Goal: Task Accomplishment & Management: Complete application form

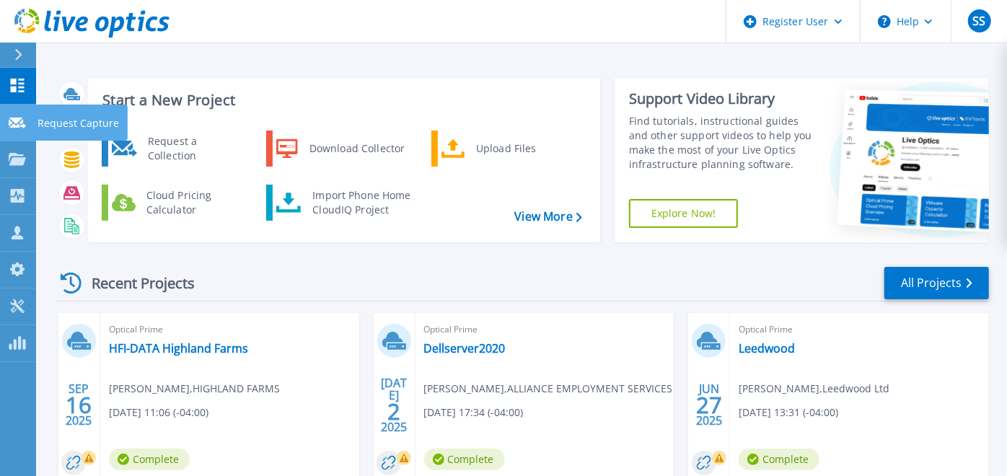
click at [53, 123] on p "Request Capture" at bounding box center [77, 123] width 81 height 37
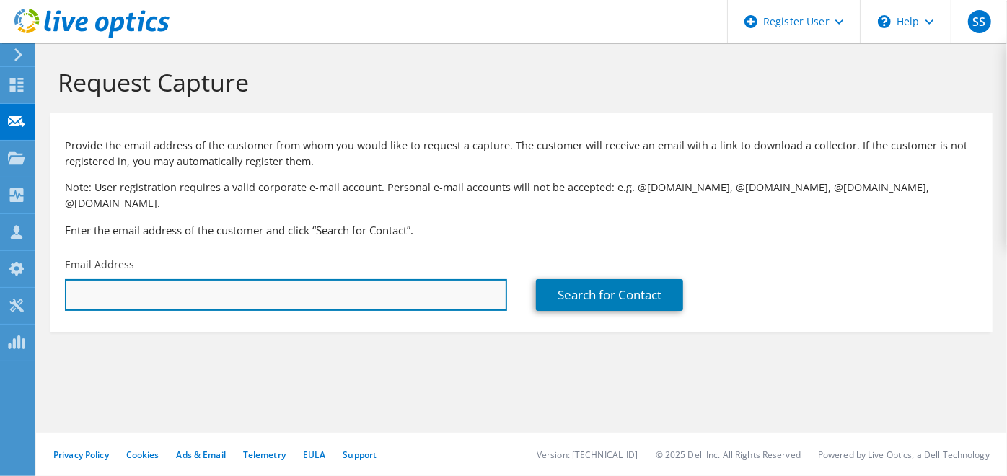
click at [172, 279] on input "text" at bounding box center [286, 295] width 442 height 32
paste input "lgerardy@tecgi.ca"
type input "lgerardy@tecgi.ca"
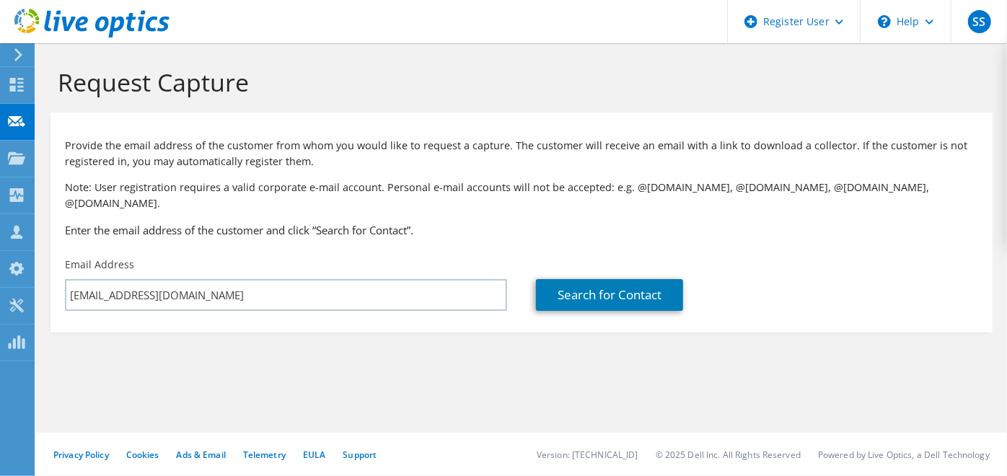
click at [515, 345] on section "Request Capture Provide the email address of the customer from whom you would l…" at bounding box center [521, 223] width 971 height 361
click at [628, 279] on link "Search for Contact" at bounding box center [609, 295] width 147 height 32
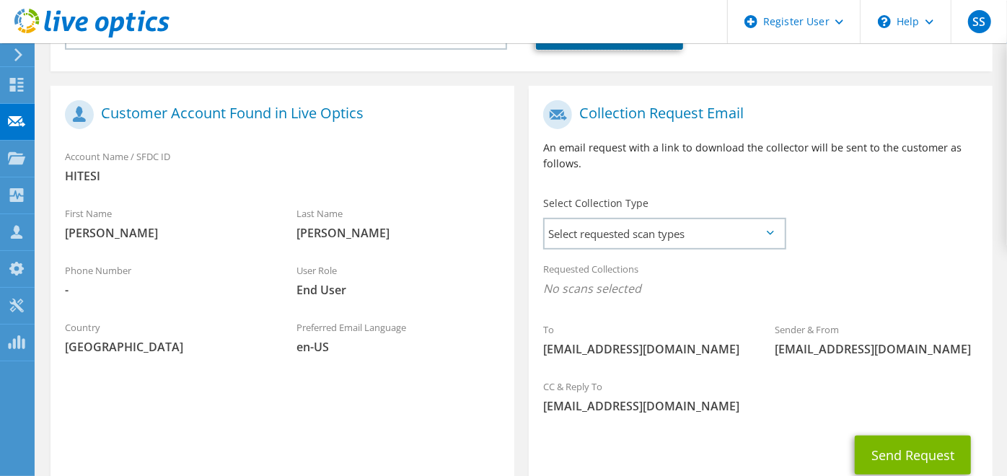
scroll to position [268, 0]
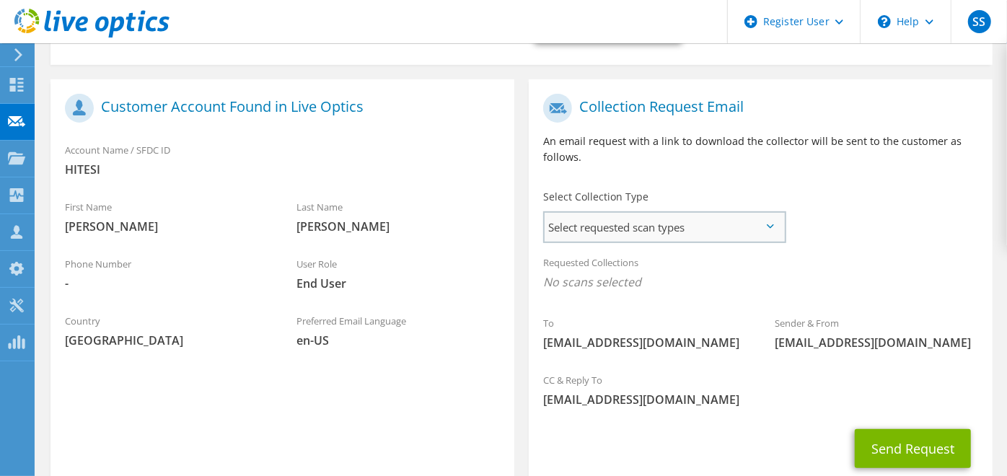
click at [655, 213] on span "Select requested scan types" at bounding box center [663, 227] width 239 height 29
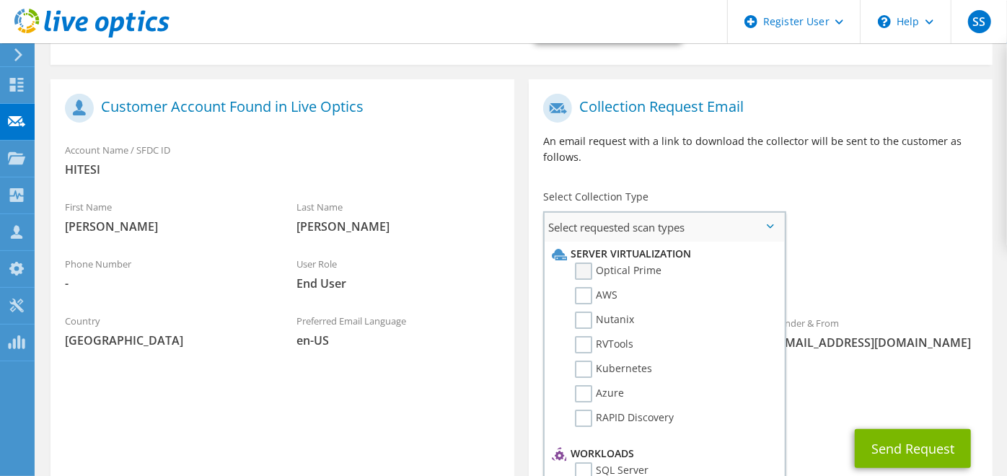
click at [620, 262] on label "Optical Prime" at bounding box center [618, 270] width 87 height 17
click at [0, 0] on input "Optical Prime" at bounding box center [0, 0] width 0 height 0
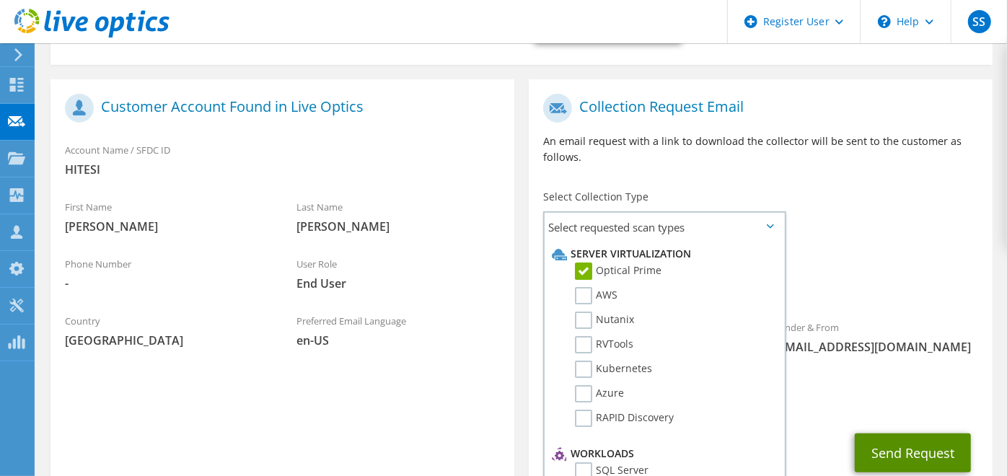
click at [906, 441] on button "Send Request" at bounding box center [912, 452] width 116 height 39
